Goal: Understand site structure: Grasp the organization and layout of the website

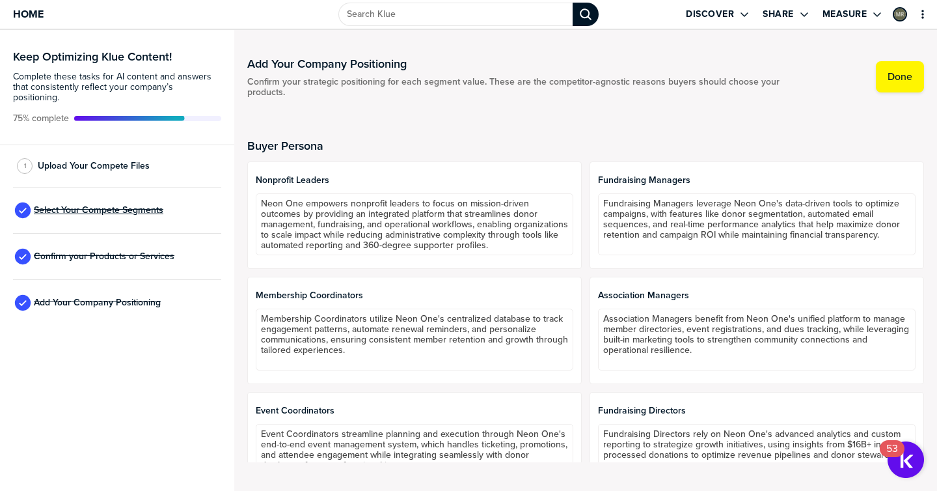
click at [160, 205] on span "Select Your Compete Segments" at bounding box center [99, 210] width 130 height 10
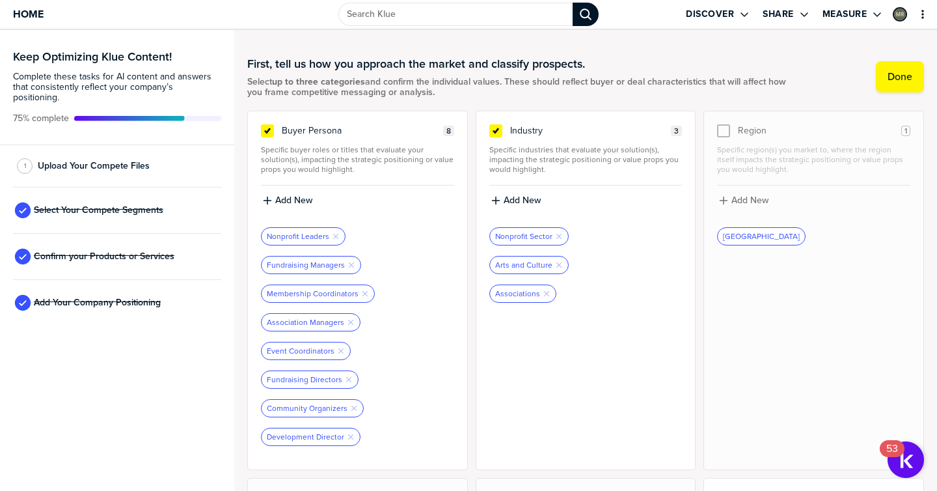
click at [719, 131] on div at bounding box center [723, 130] width 13 height 13
click at [735, 237] on div "[GEOGRAPHIC_DATA]" at bounding box center [761, 236] width 87 height 17
click at [171, 150] on div "1 Upload Your Compete Files" at bounding box center [117, 166] width 208 height 42
click at [145, 161] on span "Upload Your Compete Files" at bounding box center [94, 166] width 112 height 10
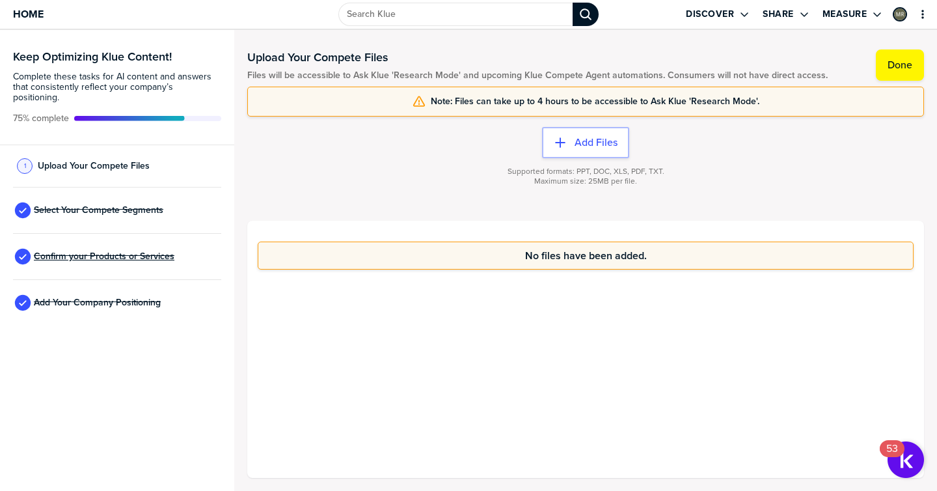
click at [160, 251] on span "Confirm your Products or Services" at bounding box center [104, 256] width 141 height 10
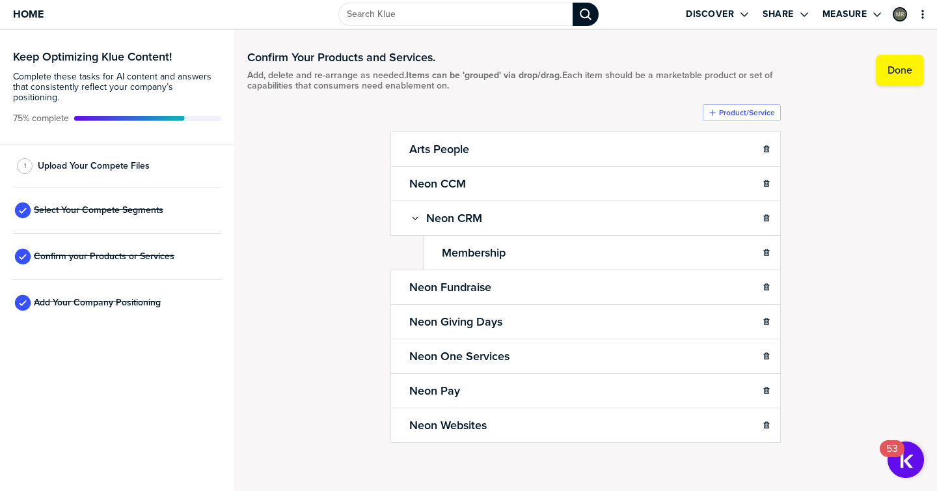
scroll to position [10, 0]
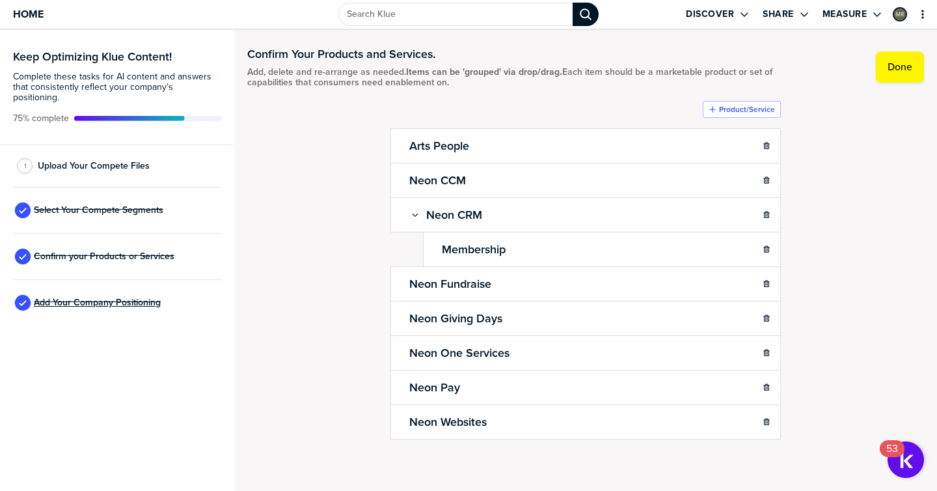
click at [152, 297] on span "Add Your Company Positioning" at bounding box center [97, 302] width 127 height 10
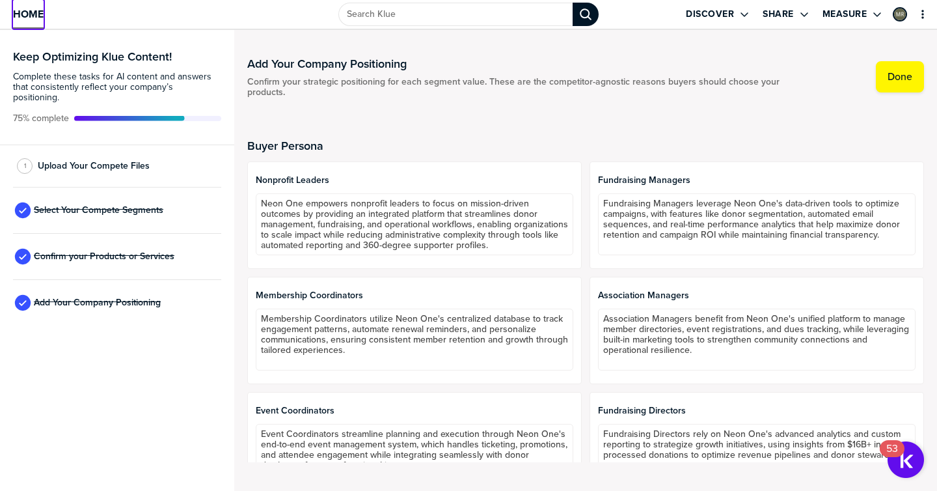
click at [23, 16] on span "Home" at bounding box center [28, 13] width 31 height 11
